Goal: Task Accomplishment & Management: Use online tool/utility

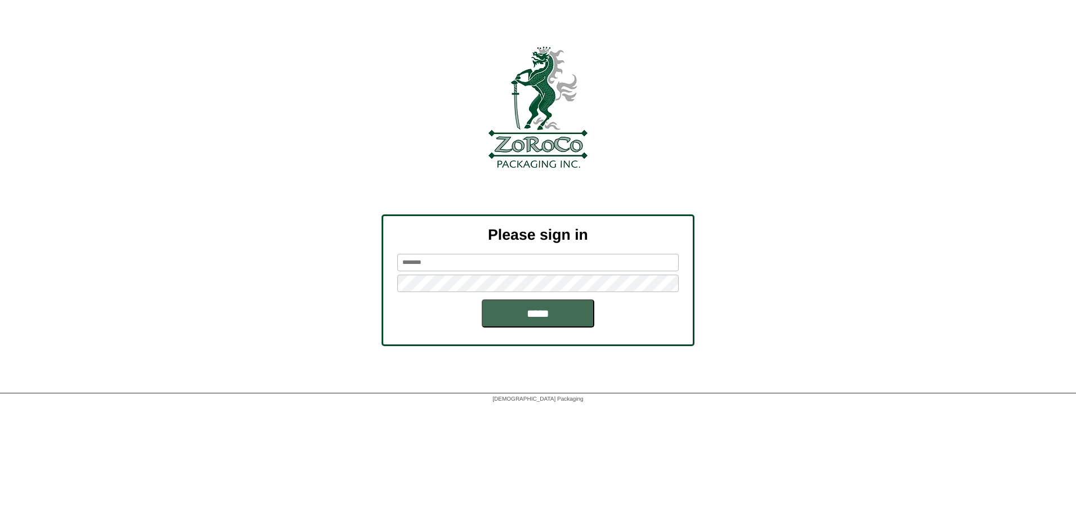
type input "********"
click at [544, 316] on input "*****" at bounding box center [538, 313] width 113 height 28
click at [545, 318] on input "*****" at bounding box center [538, 313] width 113 height 28
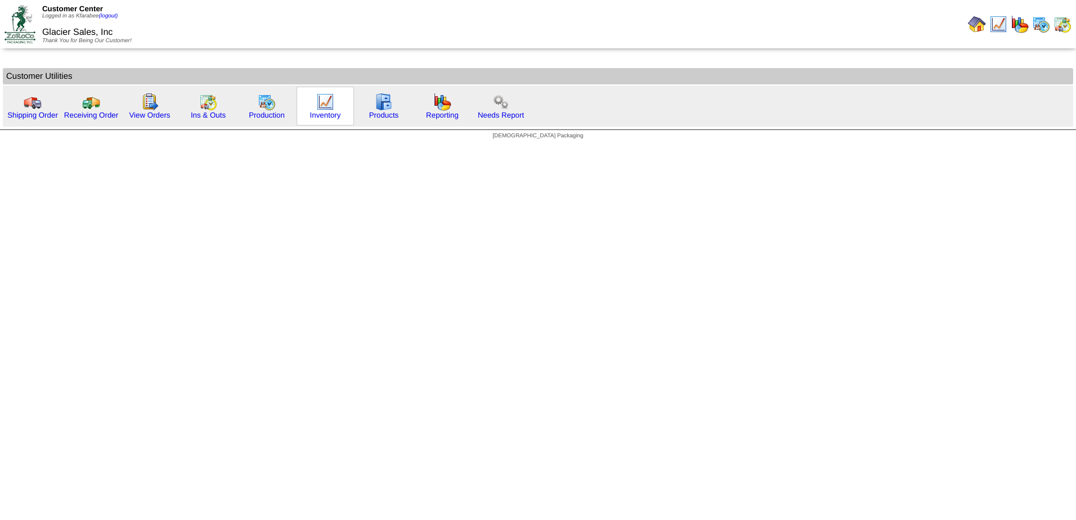
click at [313, 101] on div "Inventory" at bounding box center [325, 106] width 57 height 39
click at [1018, 25] on img at bounding box center [1020, 24] width 18 height 18
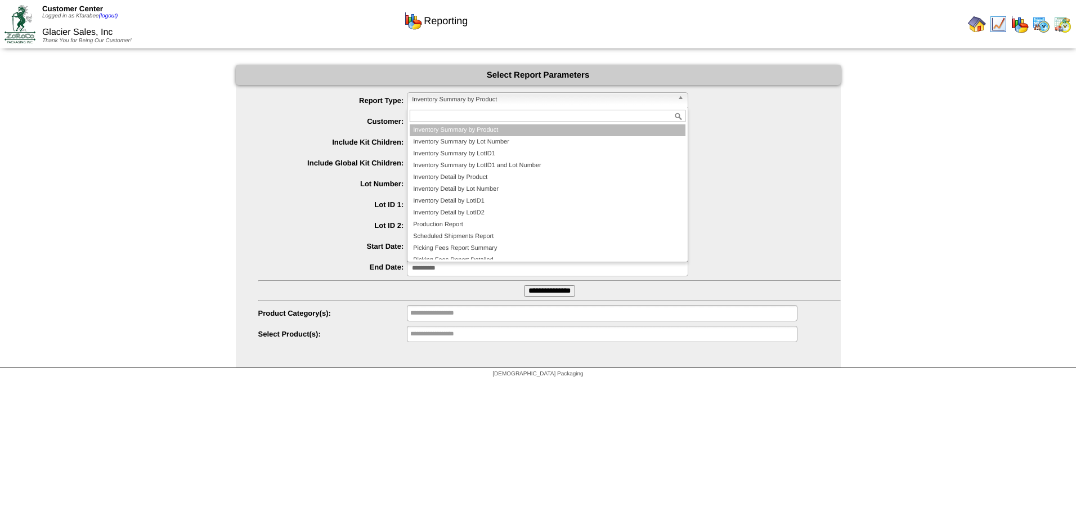
click at [441, 97] on span "Inventory Summary by Product" at bounding box center [542, 100] width 261 height 14
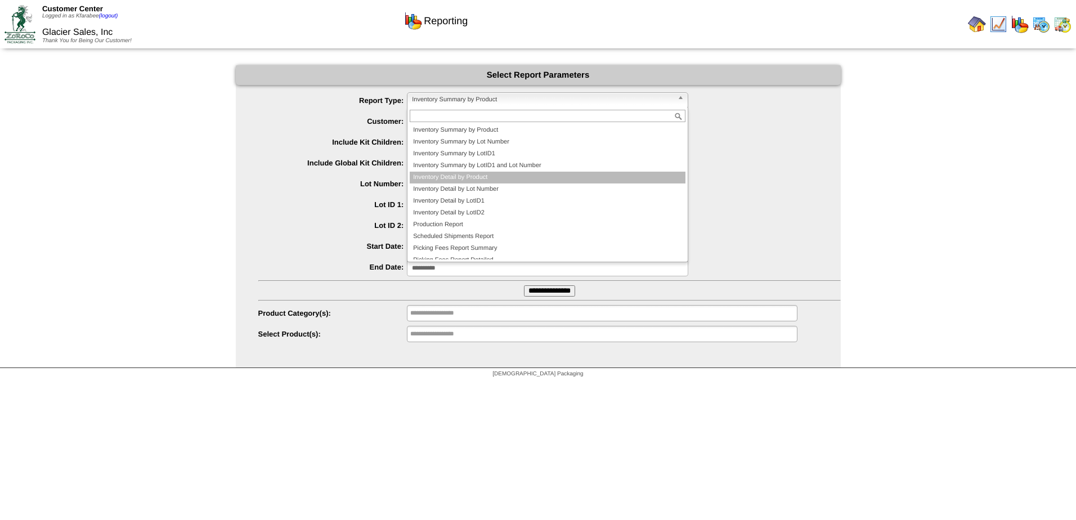
click at [459, 178] on li "Inventory Detail by Product" at bounding box center [548, 178] width 276 height 12
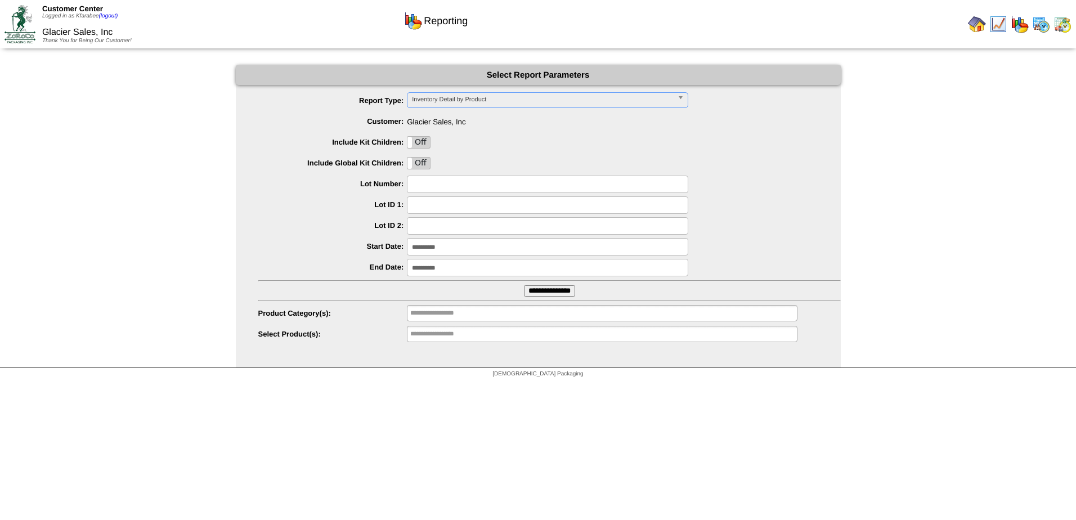
click at [453, 249] on input "**********" at bounding box center [547, 246] width 281 height 17
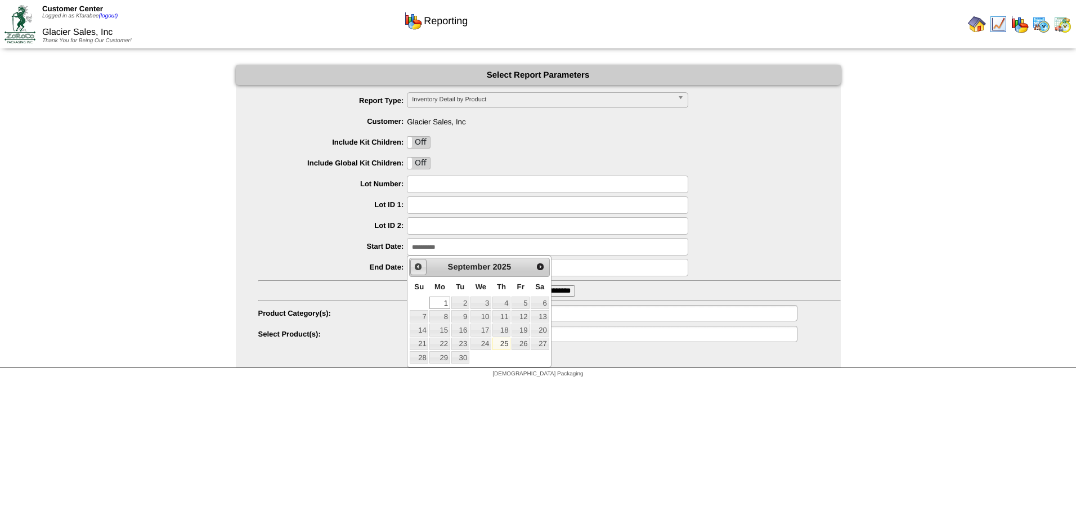
click at [418, 270] on span "Prev" at bounding box center [418, 266] width 9 height 9
click at [460, 302] on link "1" at bounding box center [460, 303] width 18 height 12
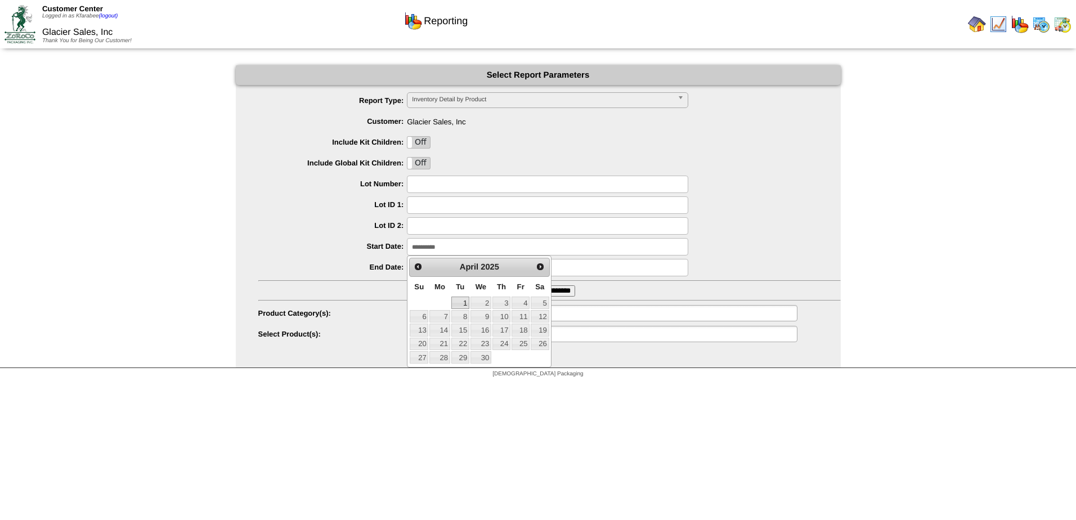
type input "**********"
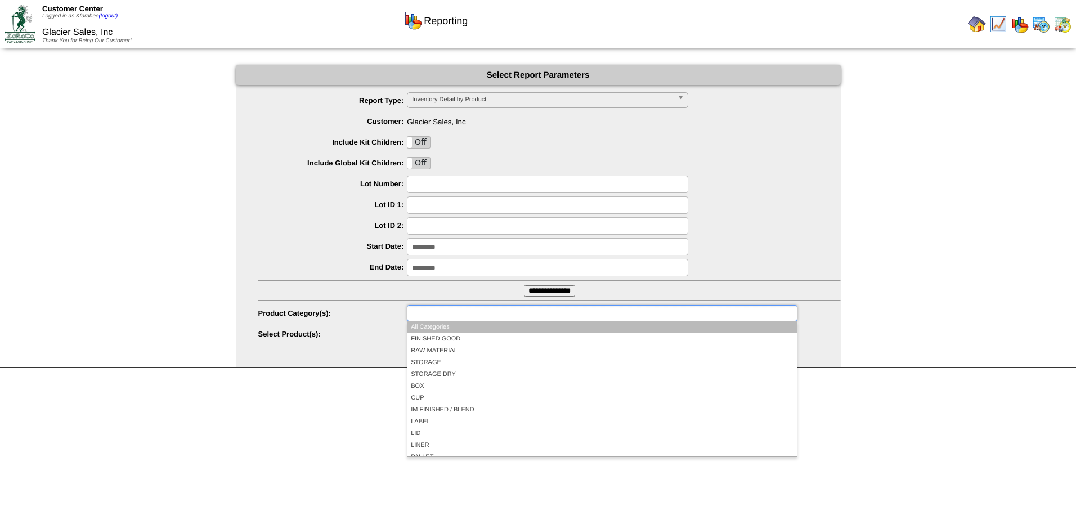
click at [517, 316] on ul at bounding box center [602, 313] width 390 height 16
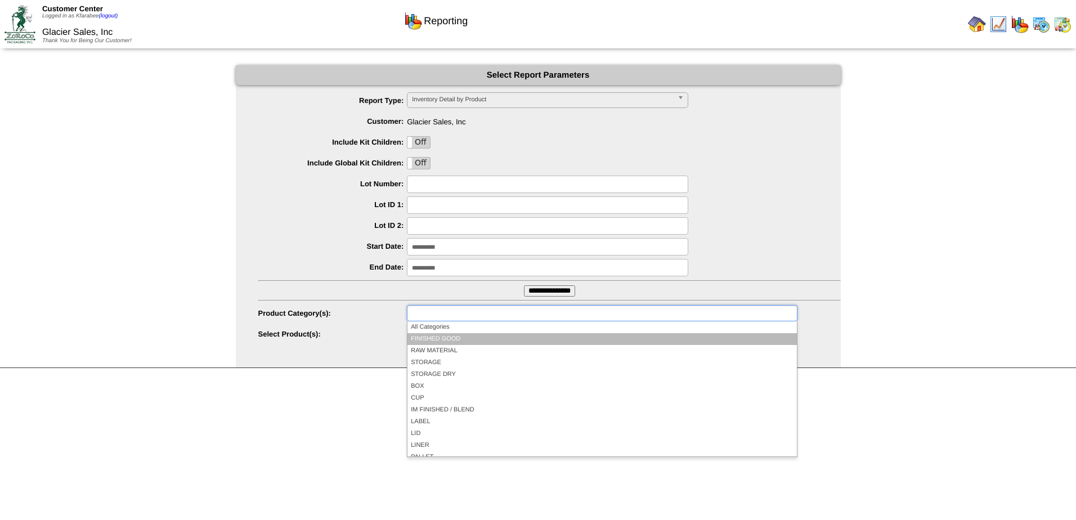
click at [499, 344] on li "FINISHED GOOD" at bounding box center [602, 339] width 389 height 12
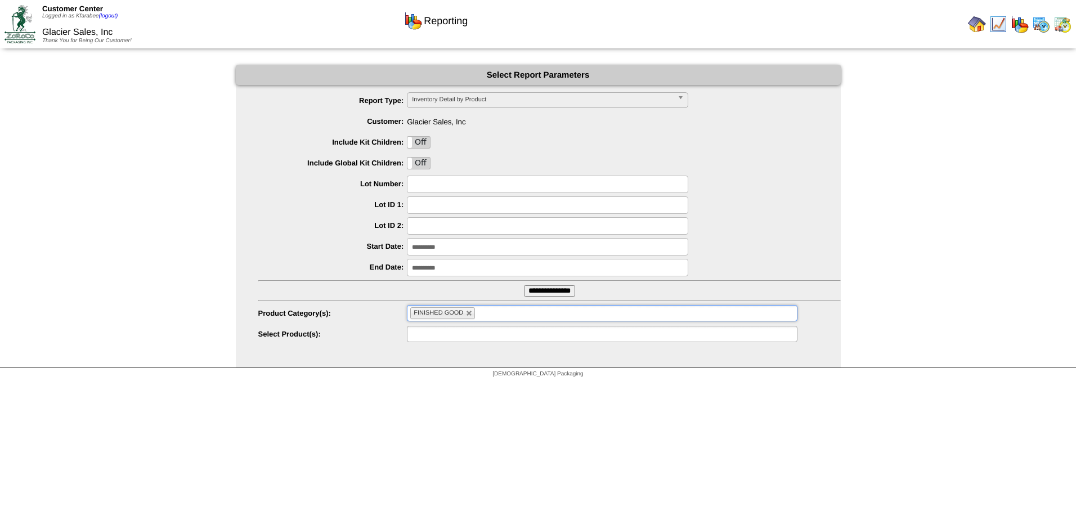
click at [489, 334] on ul at bounding box center [602, 334] width 390 height 16
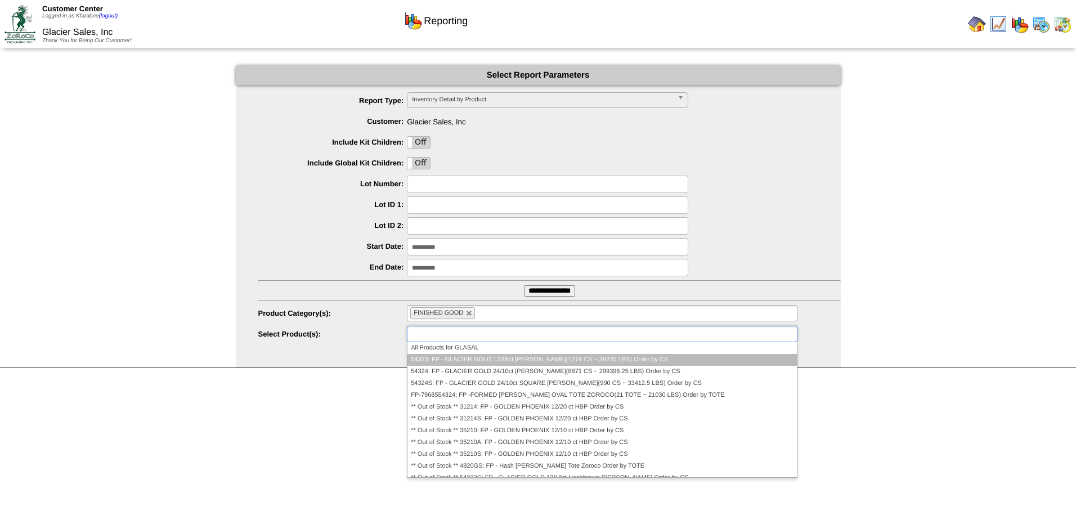
click at [478, 362] on li "54323: FP - GLACIER GOLD 12/18ct [PERSON_NAME](1274 CS ~ 38220 LBS) Order by CS" at bounding box center [602, 360] width 389 height 12
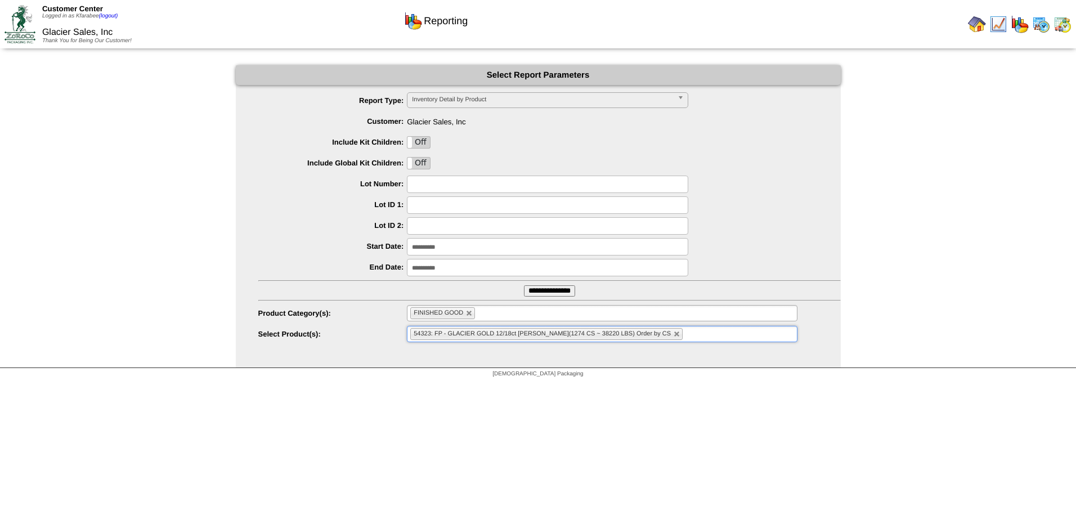
click at [485, 333] on span "54323: FP - GLACIER GOLD 12/18ct [PERSON_NAME](1274 CS ~ 38220 LBS) Order by CS" at bounding box center [542, 333] width 257 height 7
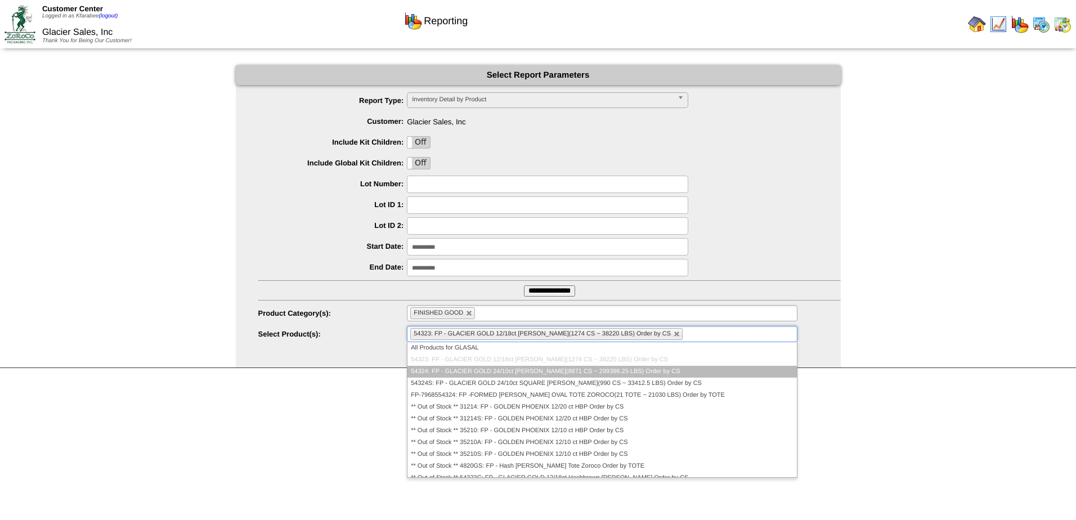
click at [477, 370] on li "54324: FP - GLACIER GOLD 24/10ct HB PATTY(8871 CS ~ 299396.25 LBS) Order by CS" at bounding box center [602, 372] width 389 height 12
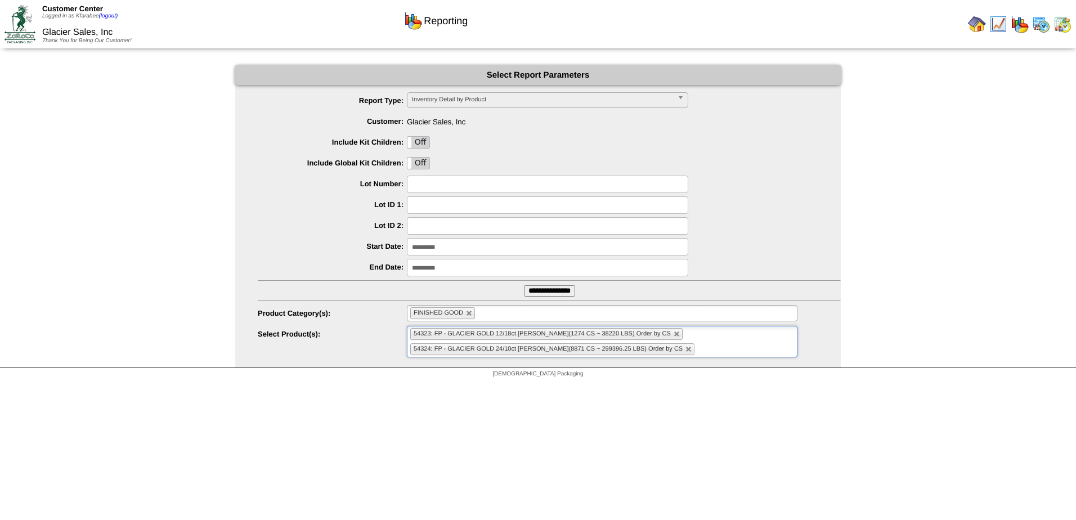
click at [477, 348] on span "54324: FP - GLACIER GOLD 24/10ct HB PATTY(8871 CS ~ 299396.25 LBS) Order by CS" at bounding box center [548, 349] width 269 height 7
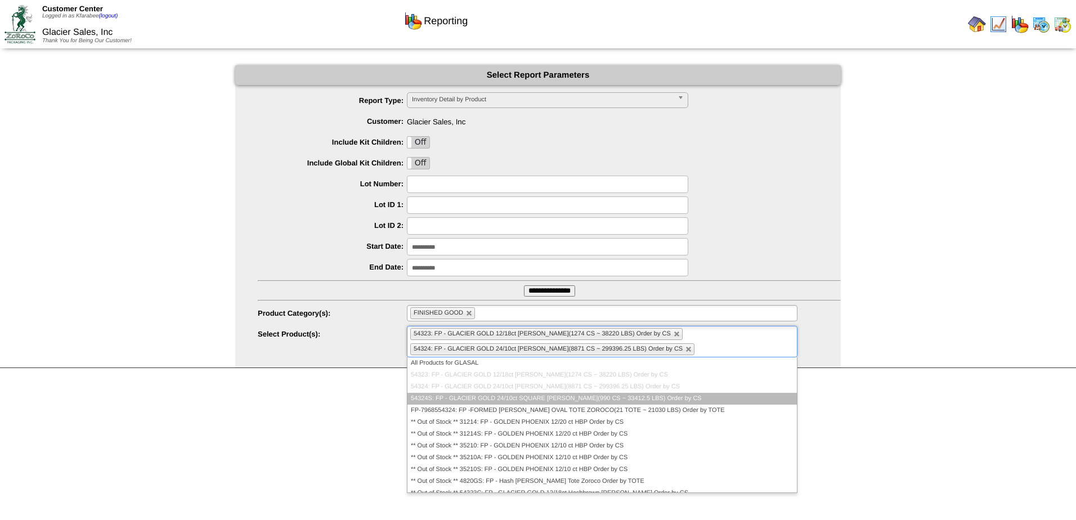
click at [468, 403] on li "54324S: FP - GLACIER GOLD 24/10ct SQUARE HB PATTY(990 CS ~ 33412.5 LBS) Order b…" at bounding box center [603, 399] width 390 height 12
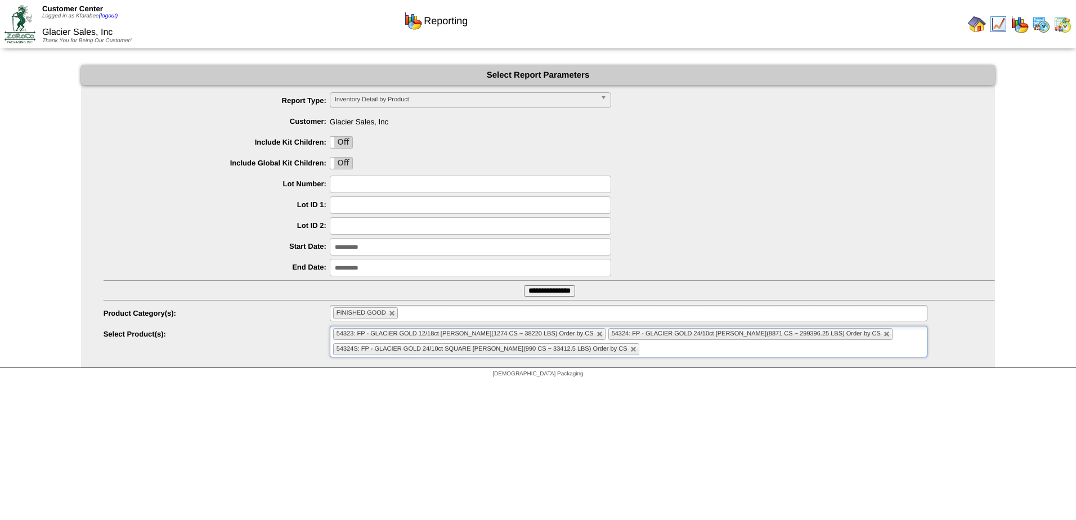
click at [556, 290] on input "**********" at bounding box center [549, 290] width 51 height 11
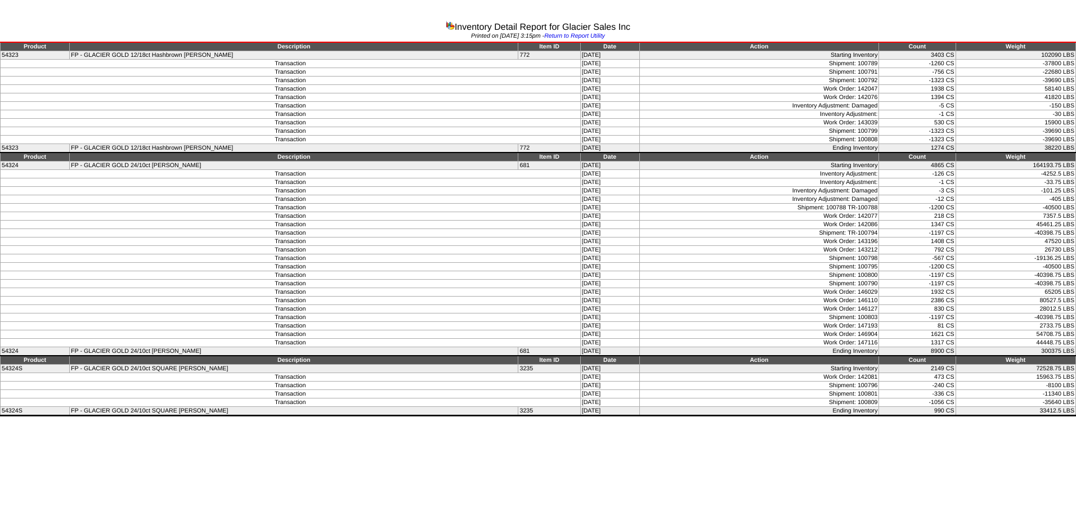
drag, startPoint x: 923, startPoint y: 150, endPoint x: 948, endPoint y: 150, distance: 25.3
click at [948, 150] on td "1274 CS" at bounding box center [917, 148] width 77 height 9
drag, startPoint x: 948, startPoint y: 150, endPoint x: 949, endPoint y: 174, distance: 24.2
click at [956, 174] on td "-4252.5 LBS" at bounding box center [1016, 174] width 120 height 8
drag, startPoint x: 918, startPoint y: 351, endPoint x: 949, endPoint y: 351, distance: 30.4
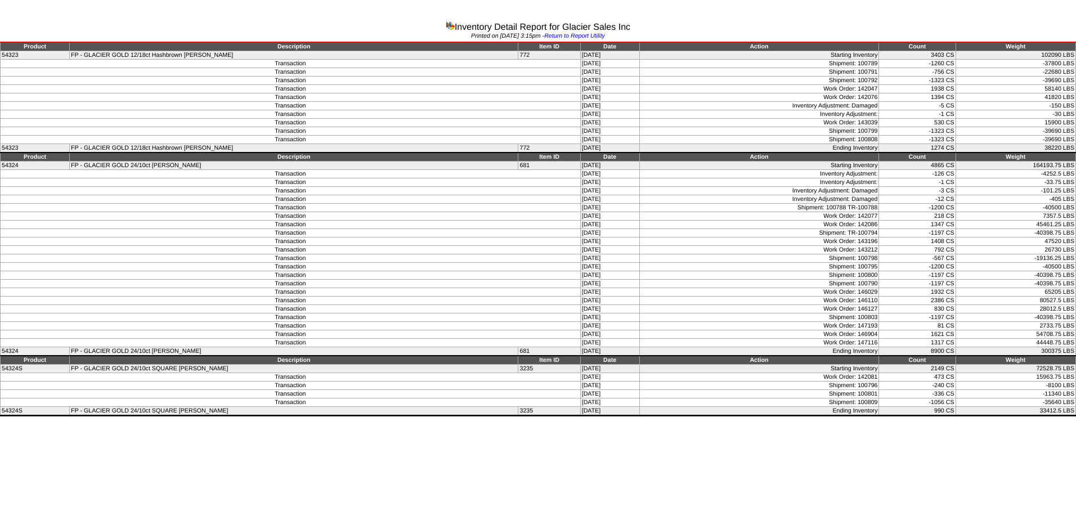
click at [949, 351] on tr "54324 FP - GLACIER GOLD 24/10ct HB PATTY 681 09/25/25 Ending Inventory 8900 CS …" at bounding box center [539, 351] width 1076 height 9
drag, startPoint x: 949, startPoint y: 351, endPoint x: 934, endPoint y: 370, distance: 24.5
click at [934, 370] on td "2149 CS" at bounding box center [917, 369] width 77 height 8
drag, startPoint x: 923, startPoint y: 409, endPoint x: 951, endPoint y: 409, distance: 28.2
click at [951, 409] on tr "54324S FP - GLACIER GOLD 24/10ct SQUARE HB PATTY 3235 09/25/25 Ending Inventory…" at bounding box center [539, 411] width 1076 height 9
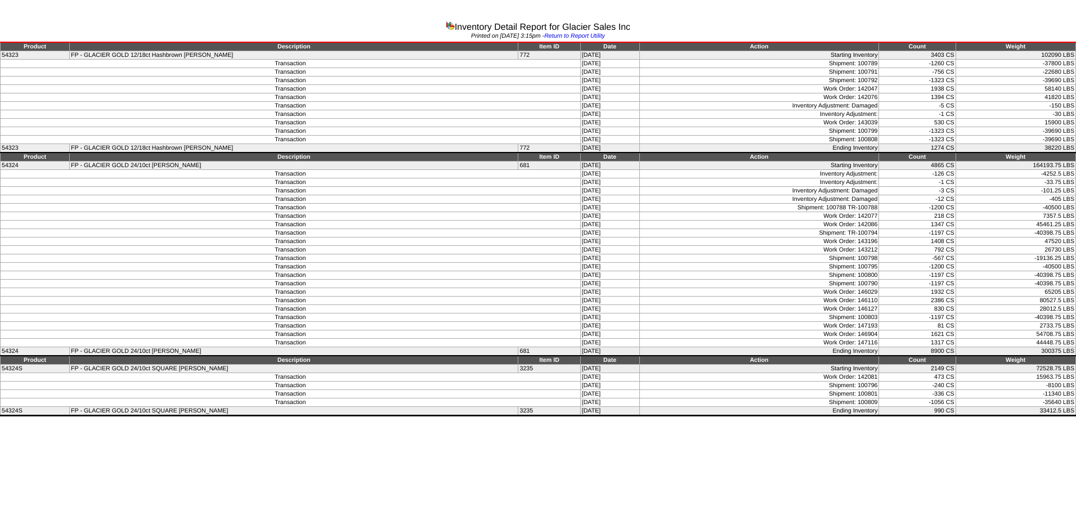
drag, startPoint x: 951, startPoint y: 409, endPoint x: 1006, endPoint y: 395, distance: 56.3
click at [1006, 395] on td "-11340 LBS" at bounding box center [1016, 394] width 120 height 8
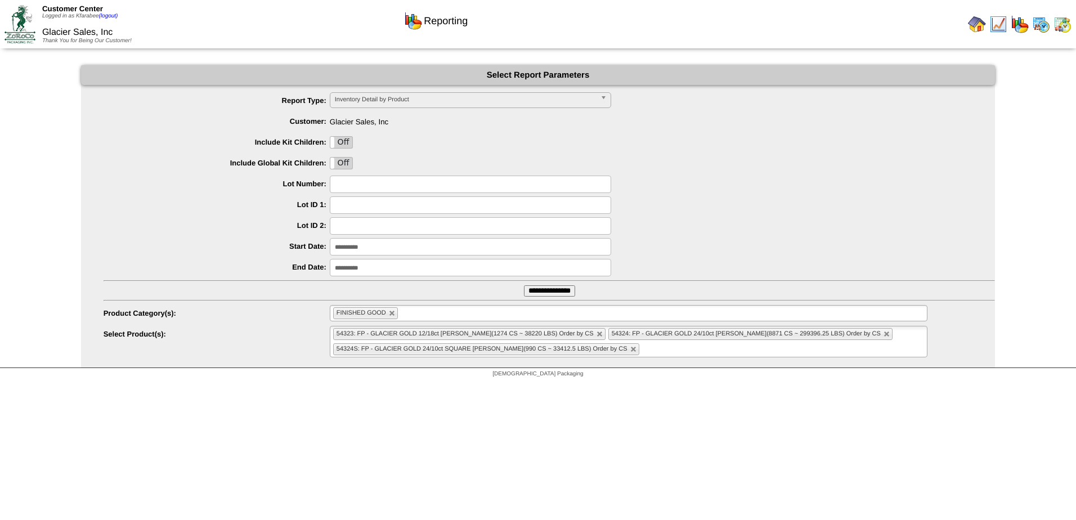
click at [442, 105] on span "Inventory Detail by Product" at bounding box center [465, 100] width 261 height 14
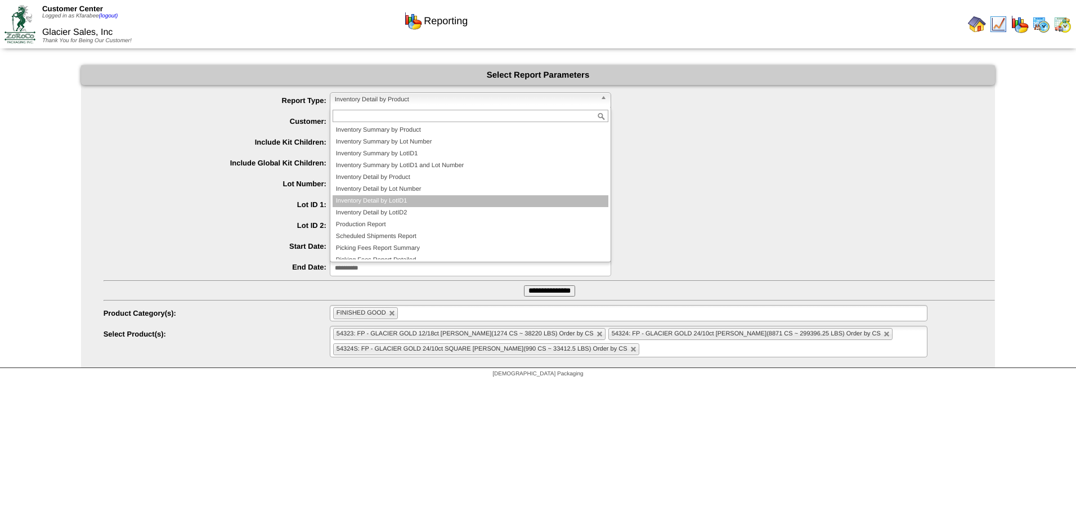
click at [433, 204] on li "Inventory Detail by LotID1" at bounding box center [471, 201] width 276 height 12
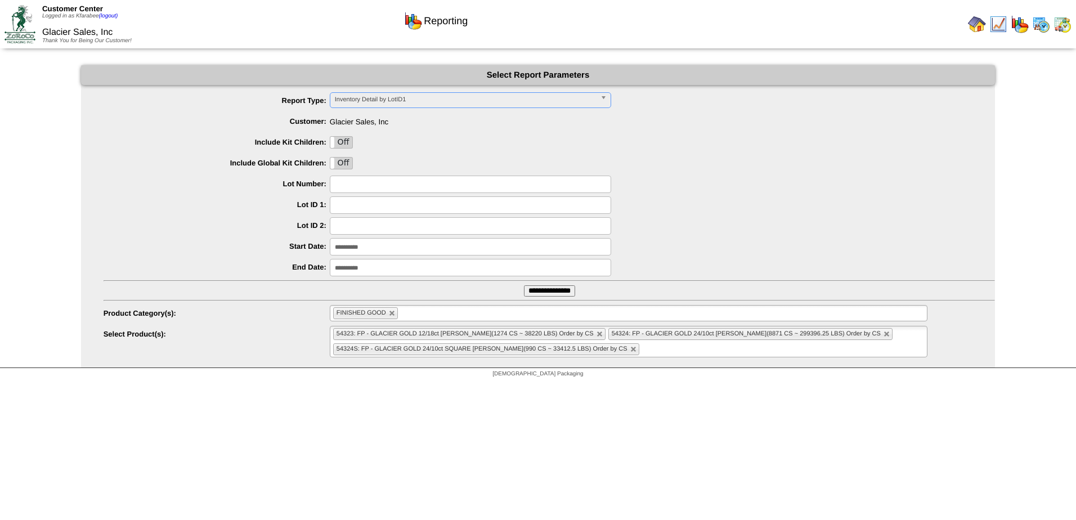
click at [543, 293] on input "**********" at bounding box center [549, 290] width 51 height 11
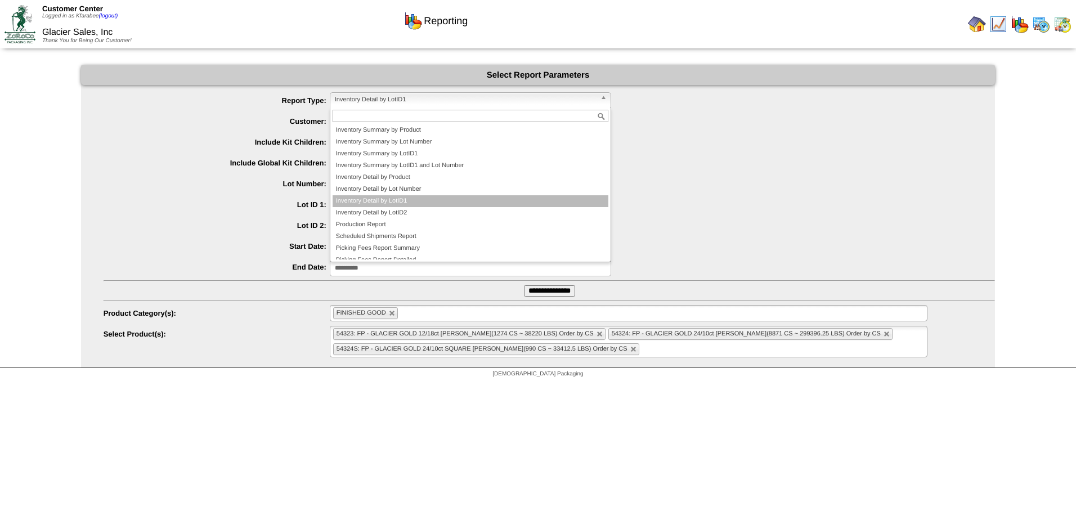
click at [403, 101] on span "Inventory Detail by LotID1" at bounding box center [465, 100] width 261 height 14
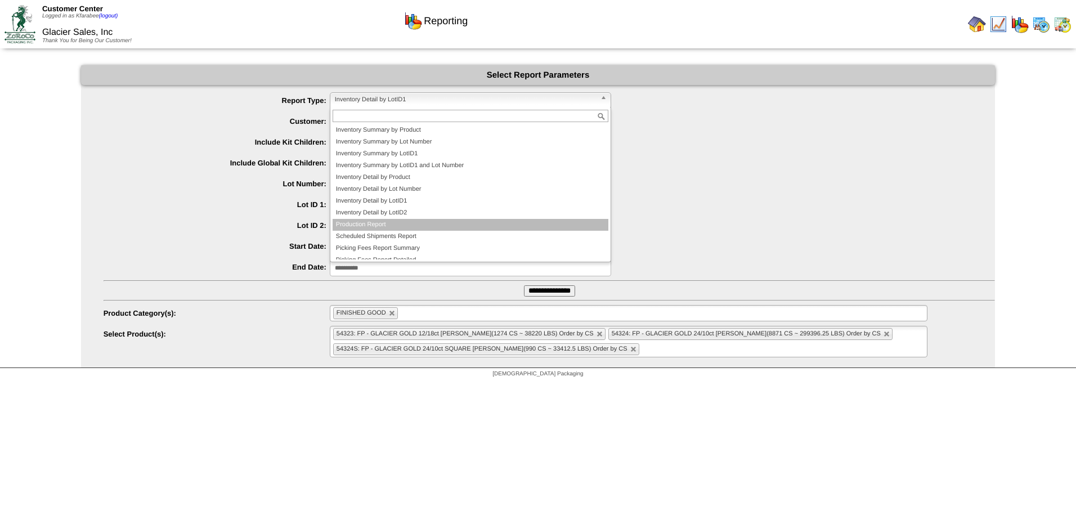
scroll to position [19, 0]
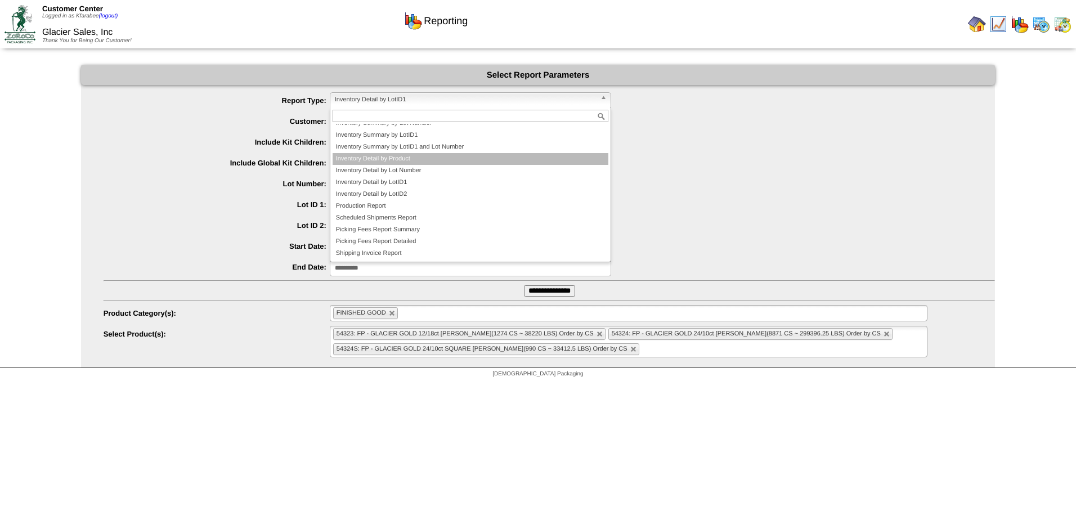
click at [422, 159] on li "Inventory Detail by Product" at bounding box center [471, 159] width 276 height 12
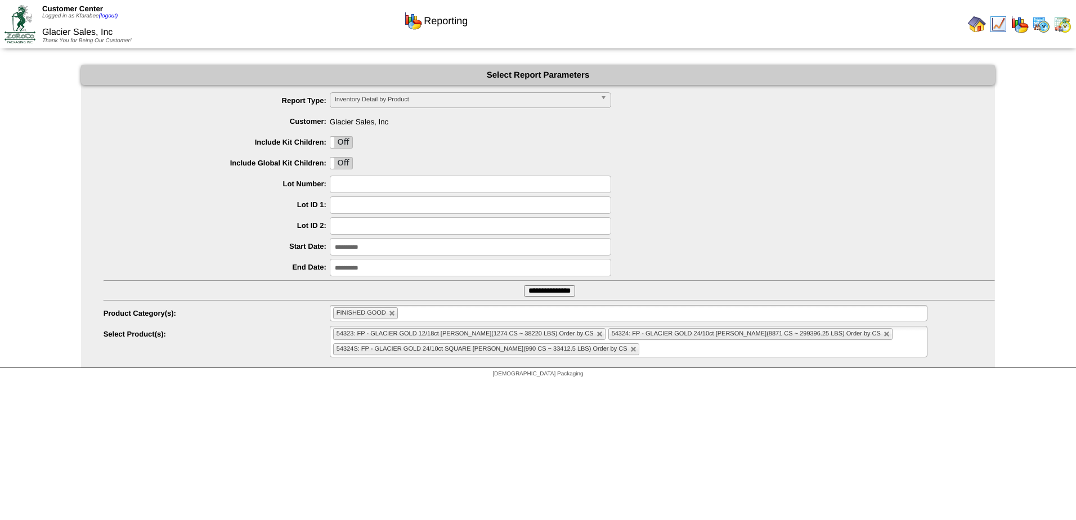
click at [546, 288] on input "**********" at bounding box center [549, 290] width 51 height 11
click at [565, 292] on input "**********" at bounding box center [549, 290] width 51 height 11
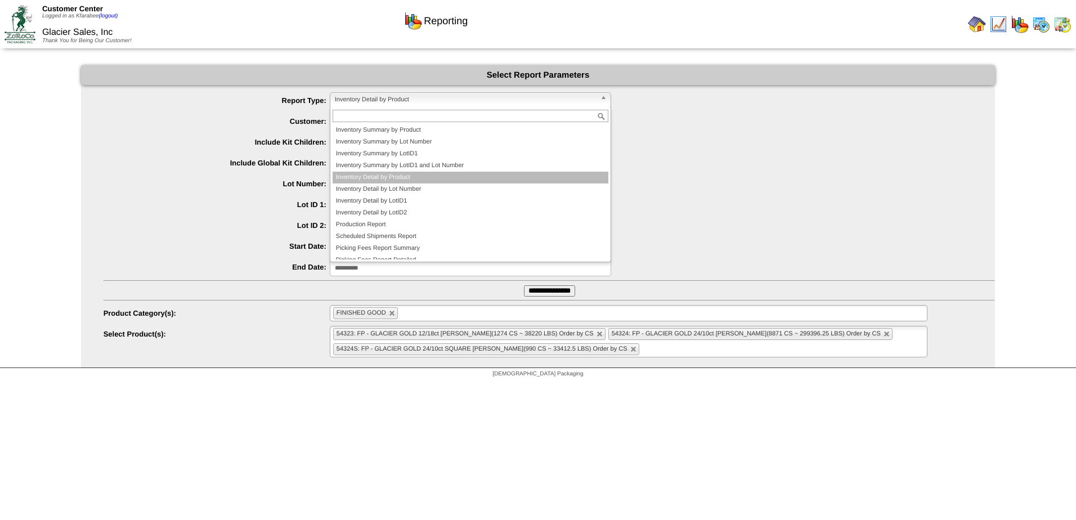
click at [383, 102] on span "Inventory Detail by Product" at bounding box center [465, 100] width 261 height 14
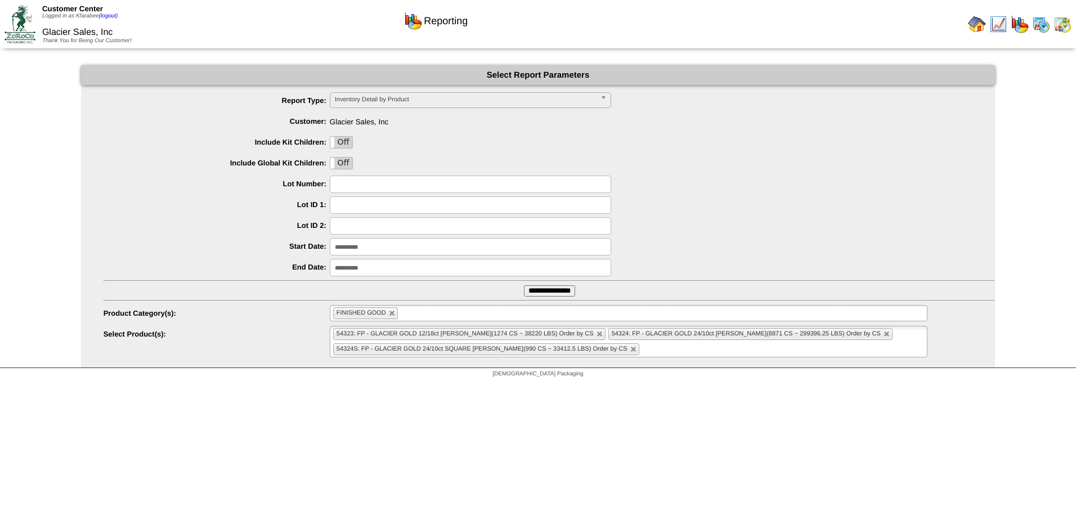
click at [1002, 23] on img at bounding box center [999, 24] width 18 height 18
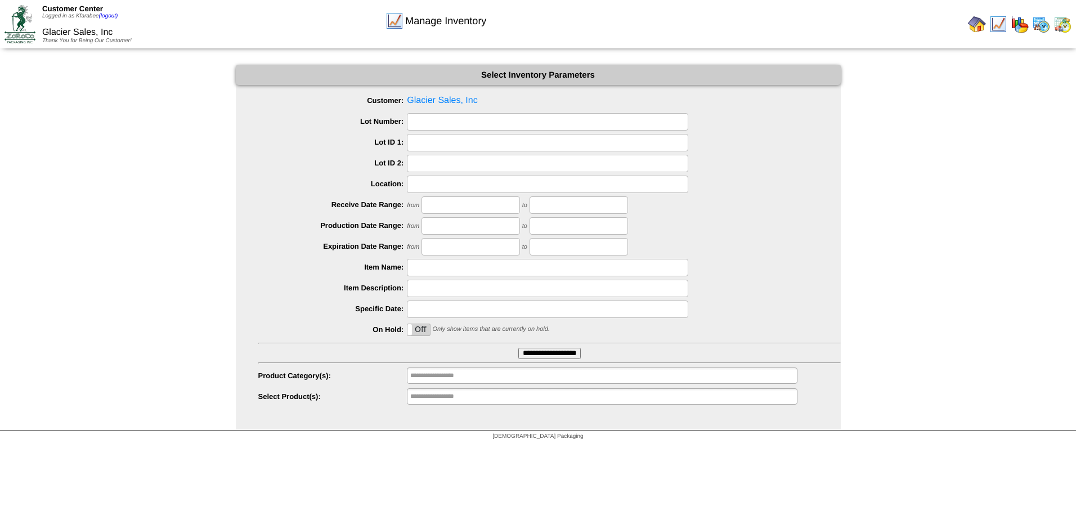
click at [453, 128] on input "text" at bounding box center [547, 121] width 281 height 17
click at [455, 186] on input "text" at bounding box center [547, 184] width 281 height 17
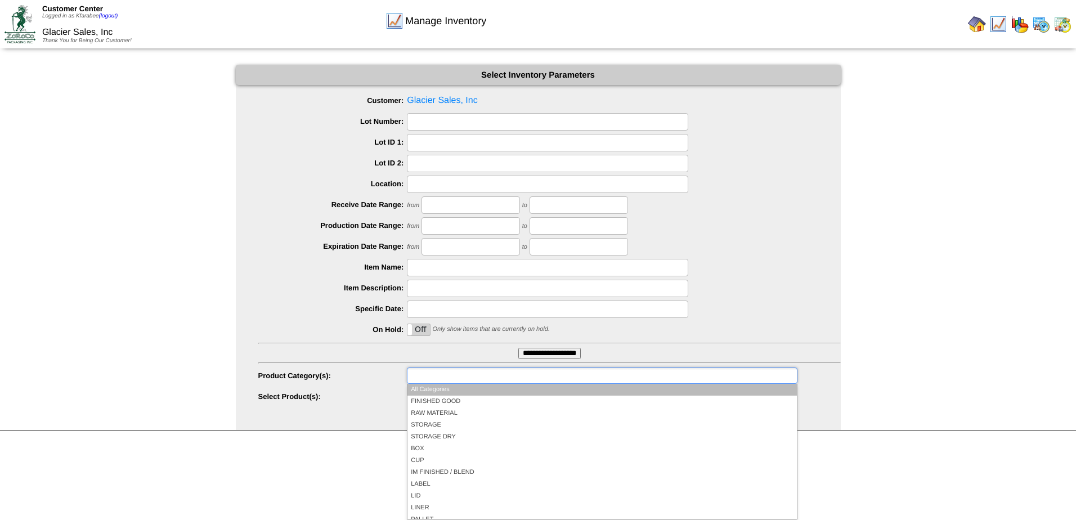
click at [496, 371] on ul at bounding box center [602, 376] width 390 height 16
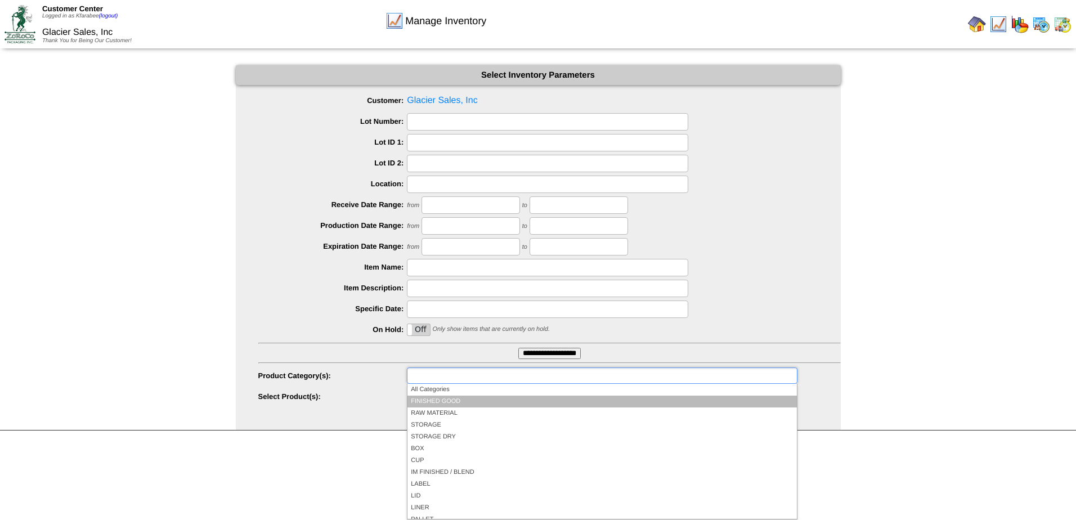
click at [479, 402] on li "FINISHED GOOD" at bounding box center [602, 402] width 389 height 12
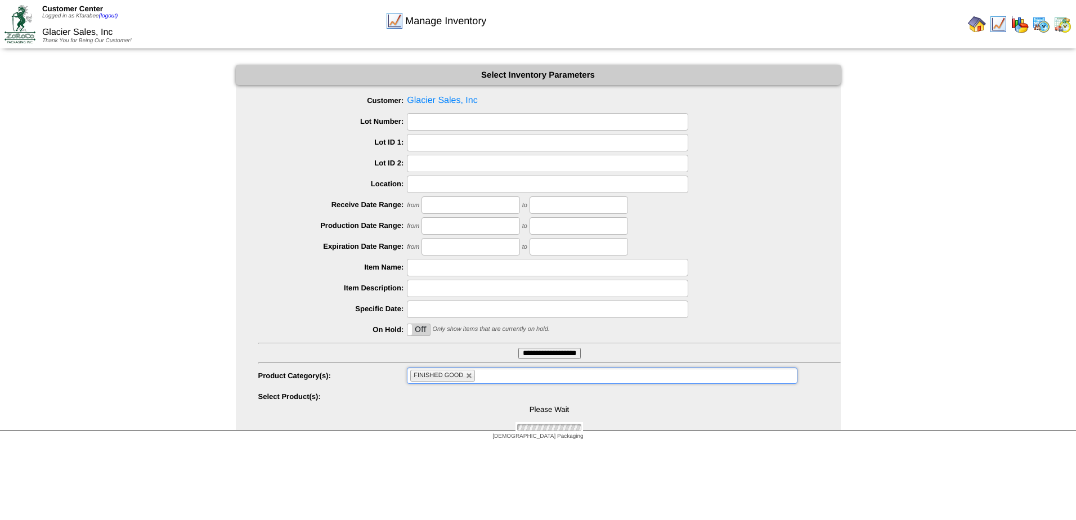
click at [530, 354] on input "**********" at bounding box center [549, 353] width 62 height 11
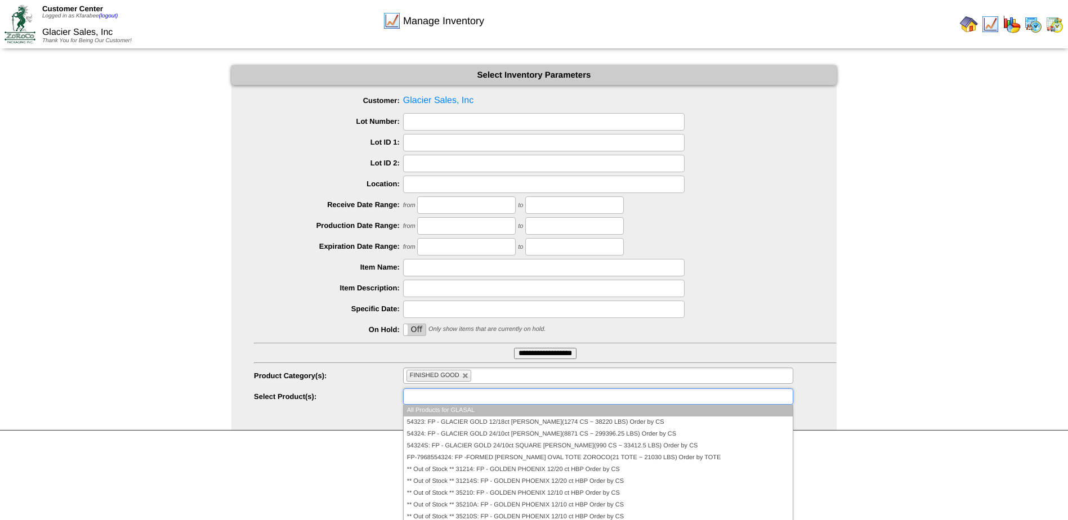
click at [513, 401] on ul at bounding box center [598, 396] width 390 height 16
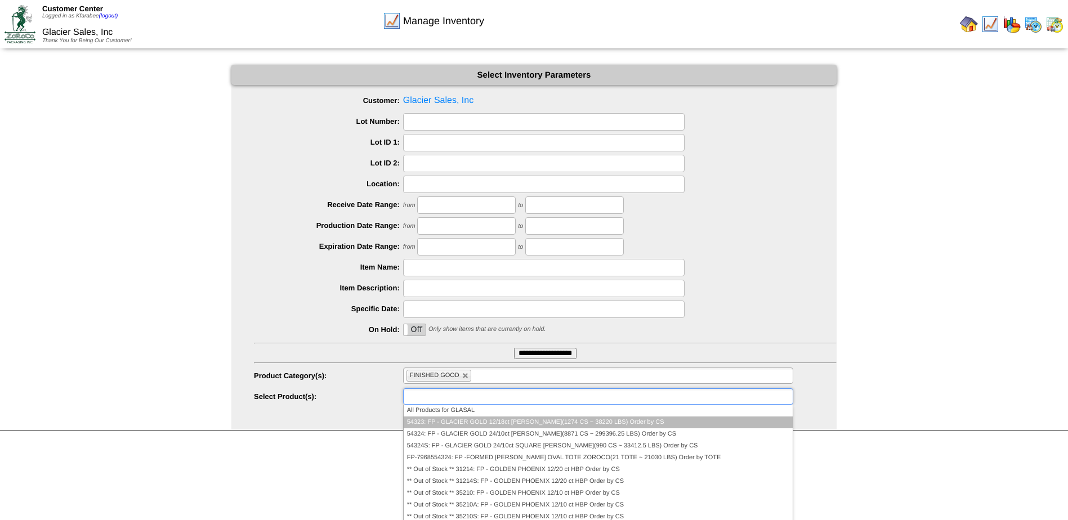
click at [487, 420] on li "54323: FP - GLACIER GOLD 12/18ct [PERSON_NAME](1274 CS ~ 38220 LBS) Order by CS" at bounding box center [598, 423] width 389 height 12
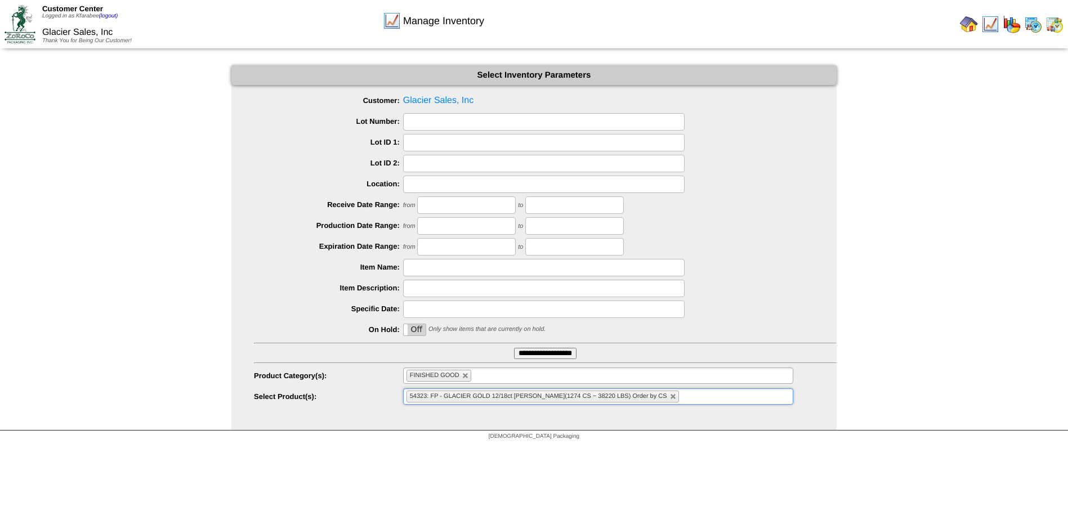
click at [485, 401] on li "54323: FP - GLACIER GOLD 12/18ct [PERSON_NAME](1274 CS ~ 38220 LBS) Order by CS" at bounding box center [542, 397] width 272 height 12
click at [490, 399] on ul at bounding box center [598, 396] width 390 height 16
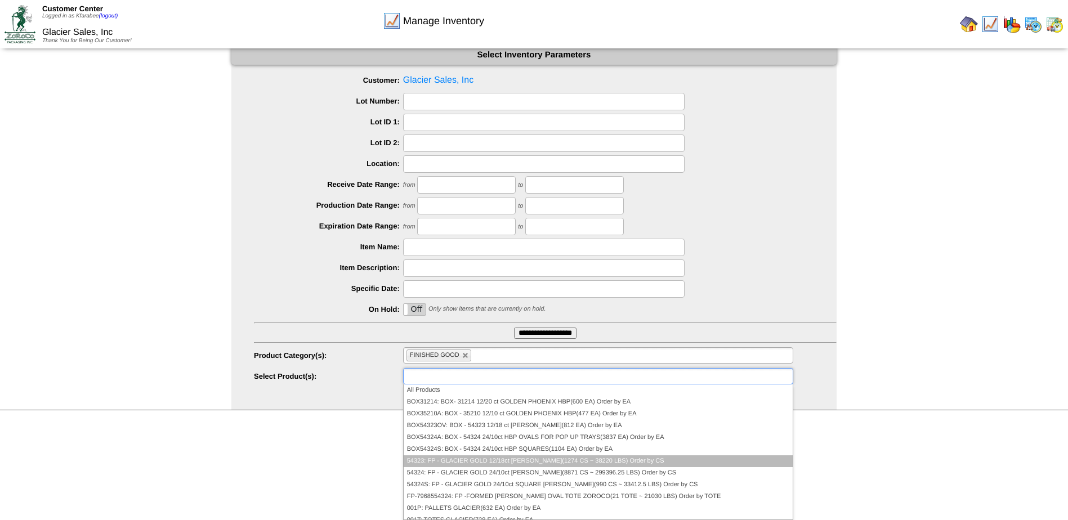
click at [525, 466] on li "54323: FP - GLACIER GOLD 12/18ct [PERSON_NAME](1274 CS ~ 38220 LBS) Order by CS" at bounding box center [598, 461] width 389 height 12
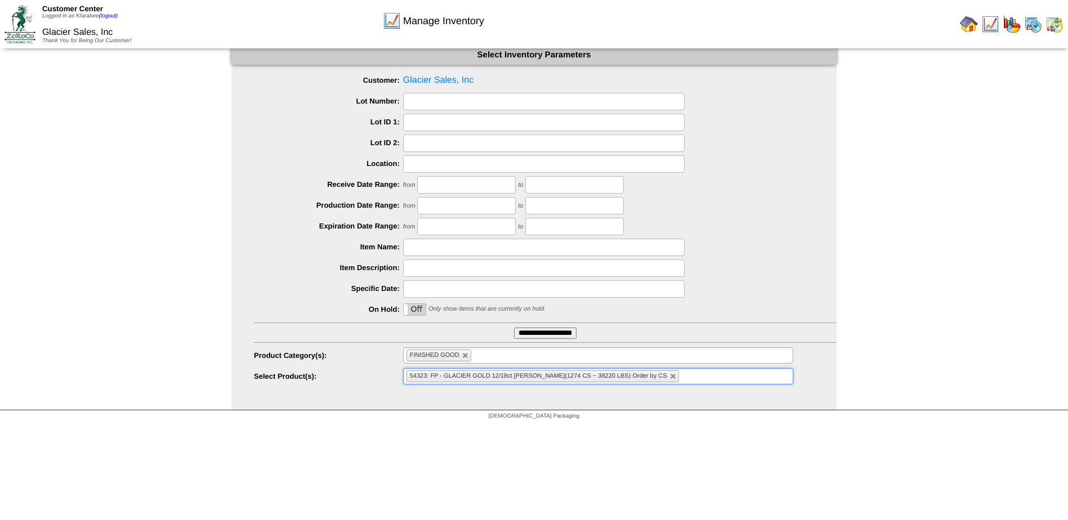
click at [510, 381] on li "54323: FP - GLACIER GOLD 12/18ct [PERSON_NAME](1274 CS ~ 38220 LBS) Order by CS" at bounding box center [542, 376] width 272 height 12
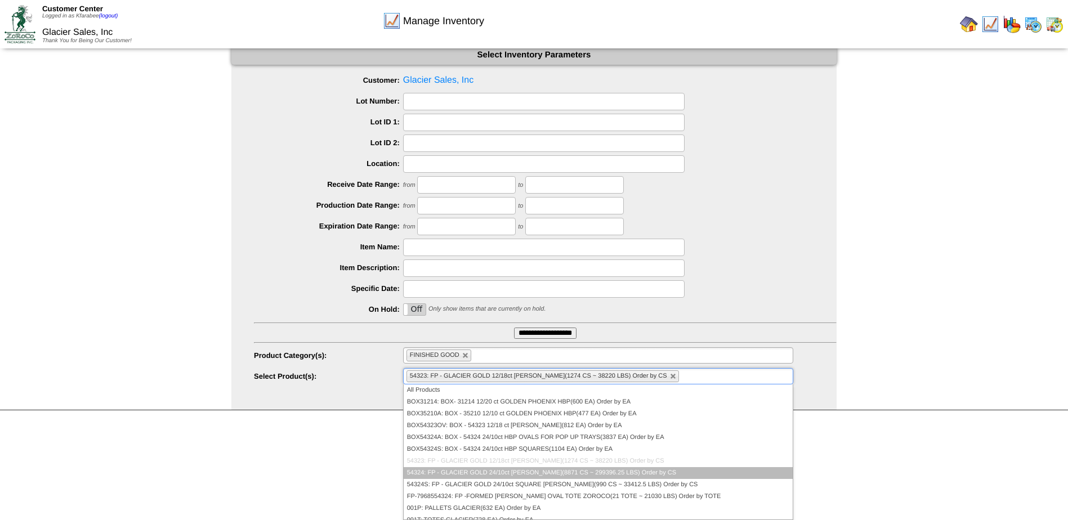
drag, startPoint x: 517, startPoint y: 471, endPoint x: 509, endPoint y: 443, distance: 29.2
click at [517, 471] on li "54324: FP - GLACIER GOLD 24/10ct [PERSON_NAME](8871 CS ~ 299396.25 LBS) Order b…" at bounding box center [598, 473] width 389 height 12
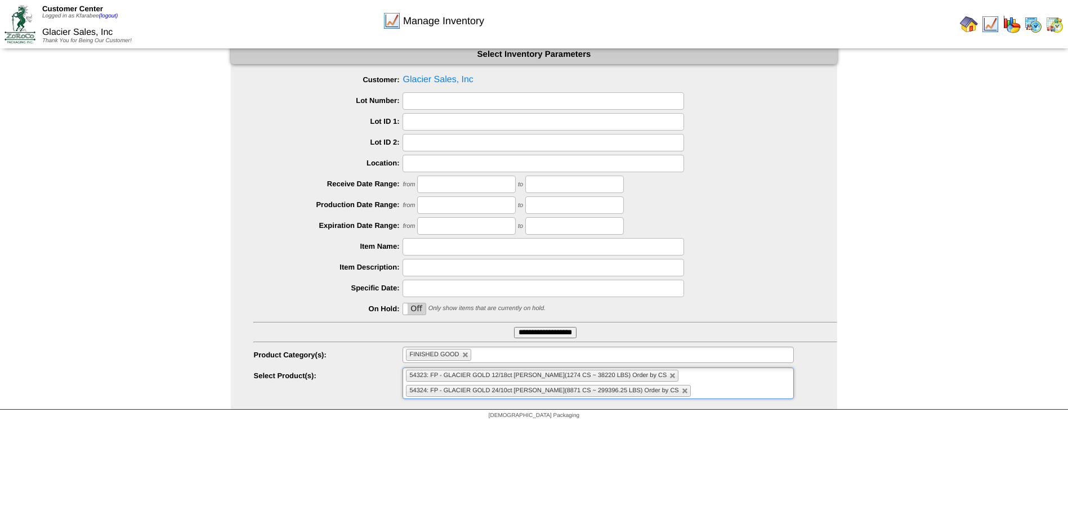
click at [504, 393] on span "54324: FP - GLACIER GOLD 24/10ct [PERSON_NAME](8871 CS ~ 299396.25 LBS) Order b…" at bounding box center [543, 390] width 269 height 7
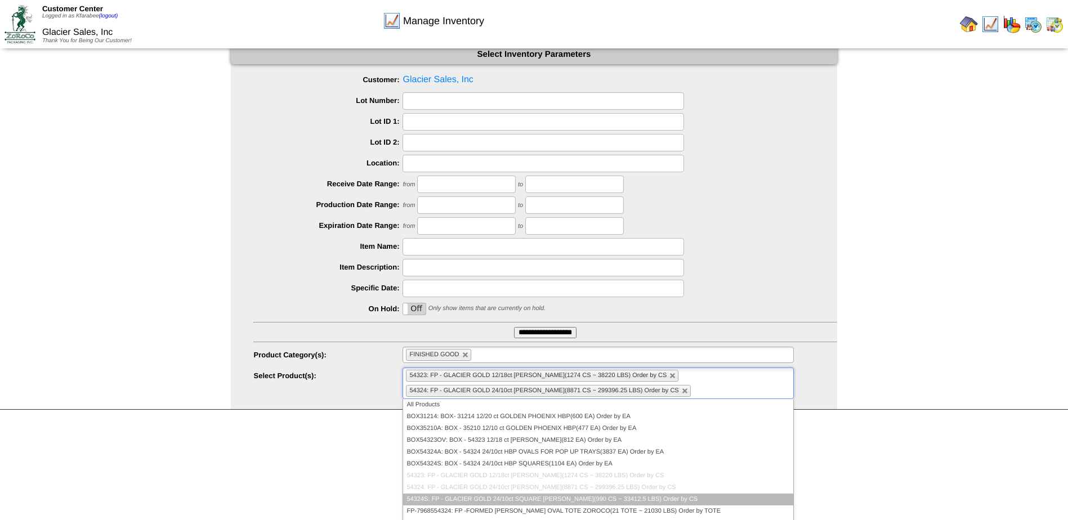
click at [508, 503] on li "54324S: FP - GLACIER GOLD 24/10ct SQUARE [PERSON_NAME](990 CS ~ 33412.5 LBS) Or…" at bounding box center [598, 500] width 390 height 12
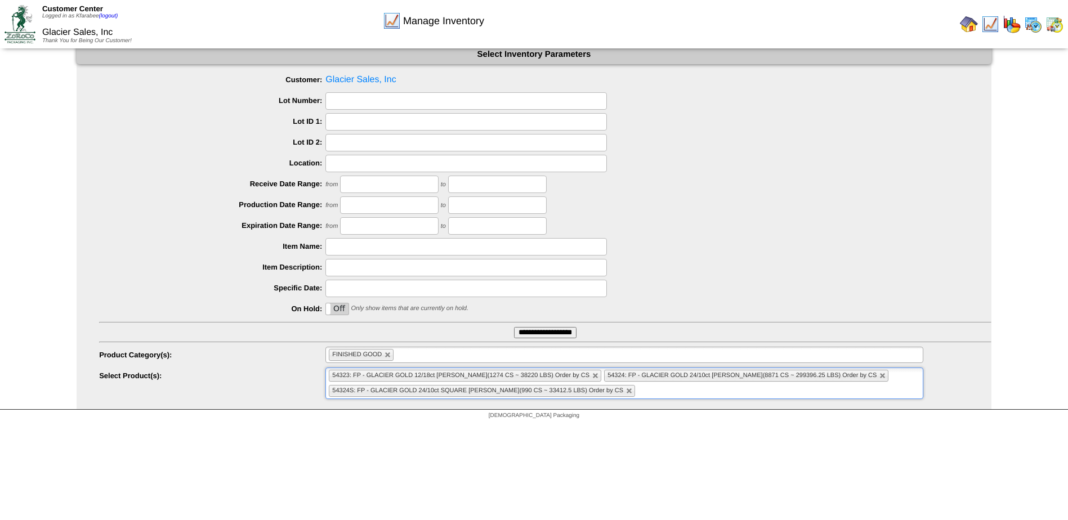
click at [569, 332] on input "**********" at bounding box center [545, 332] width 62 height 11
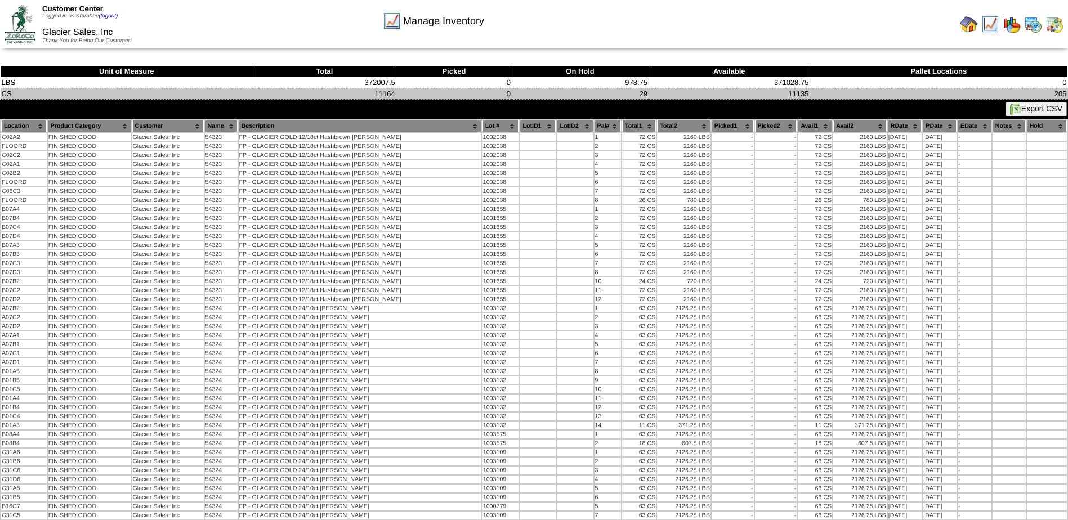
click at [928, 91] on td "205" at bounding box center [939, 93] width 258 height 11
